Goal: Information Seeking & Learning: Learn about a topic

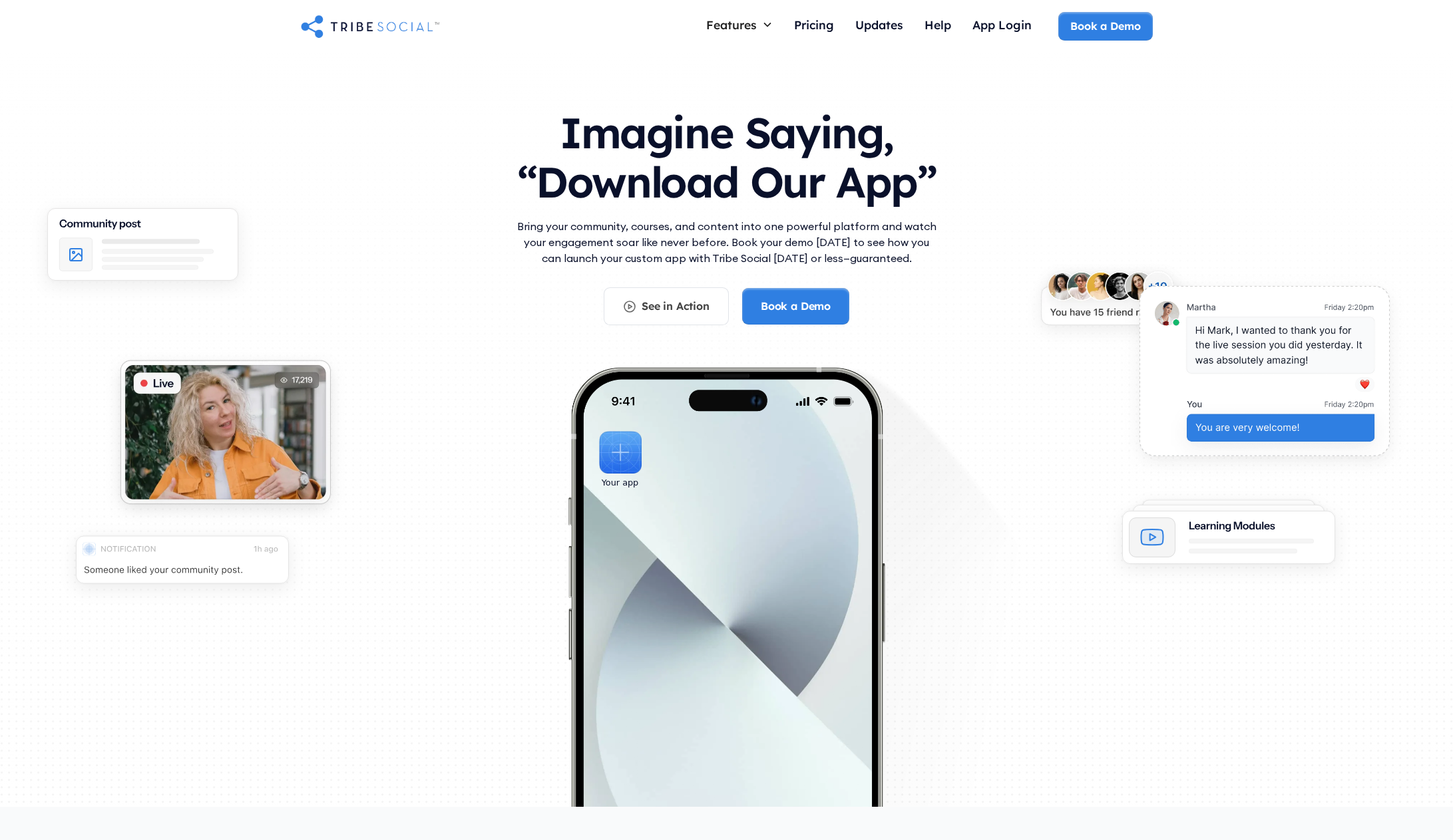
drag, startPoint x: 1136, startPoint y: 309, endPoint x: 1139, endPoint y: 102, distance: 207.0
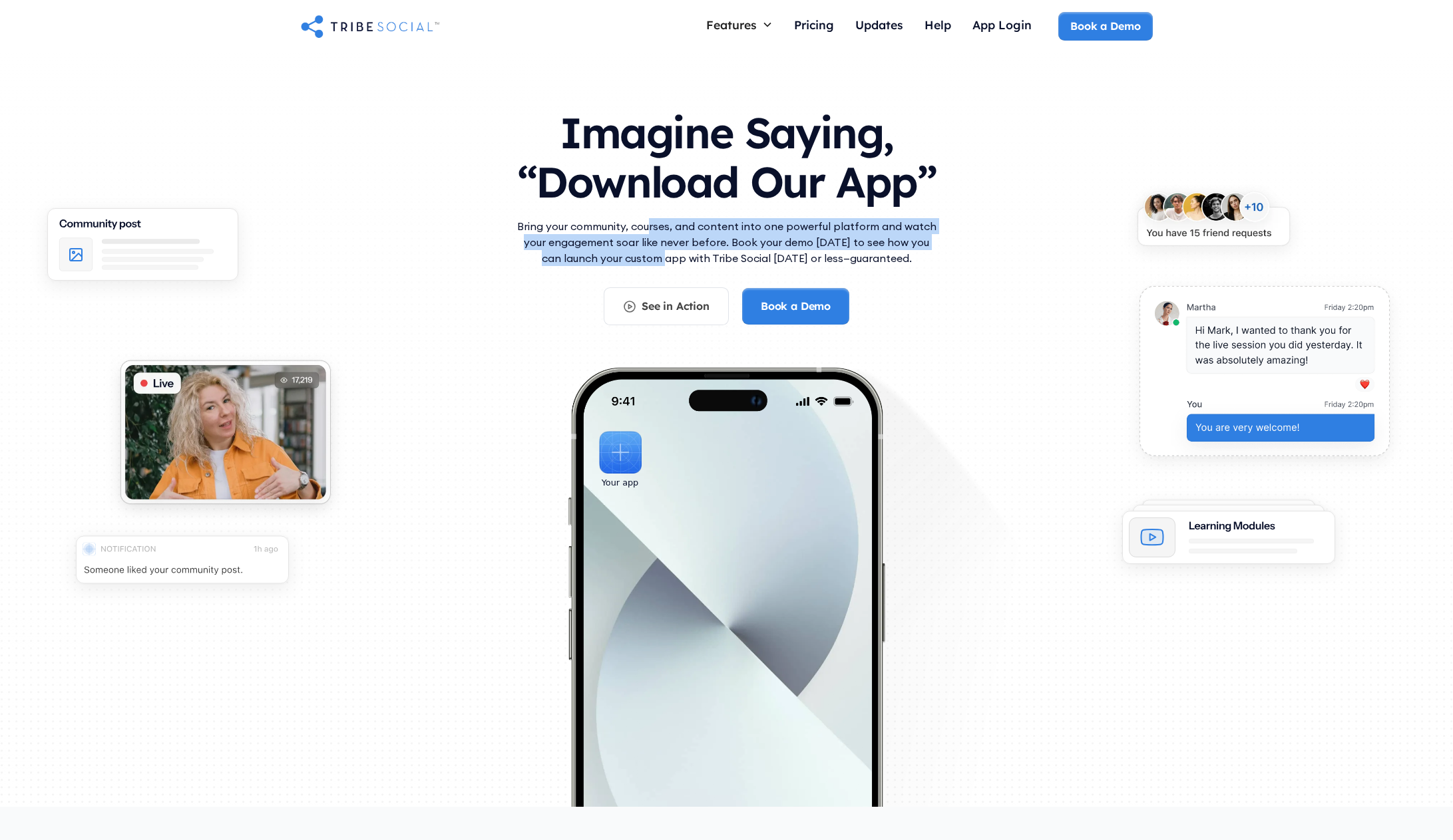
drag, startPoint x: 653, startPoint y: 226, endPoint x: 656, endPoint y: 252, distance: 26.2
click at [656, 252] on p "Bring your community, courses, and content into one powerful platform and watch…" at bounding box center [726, 242] width 426 height 48
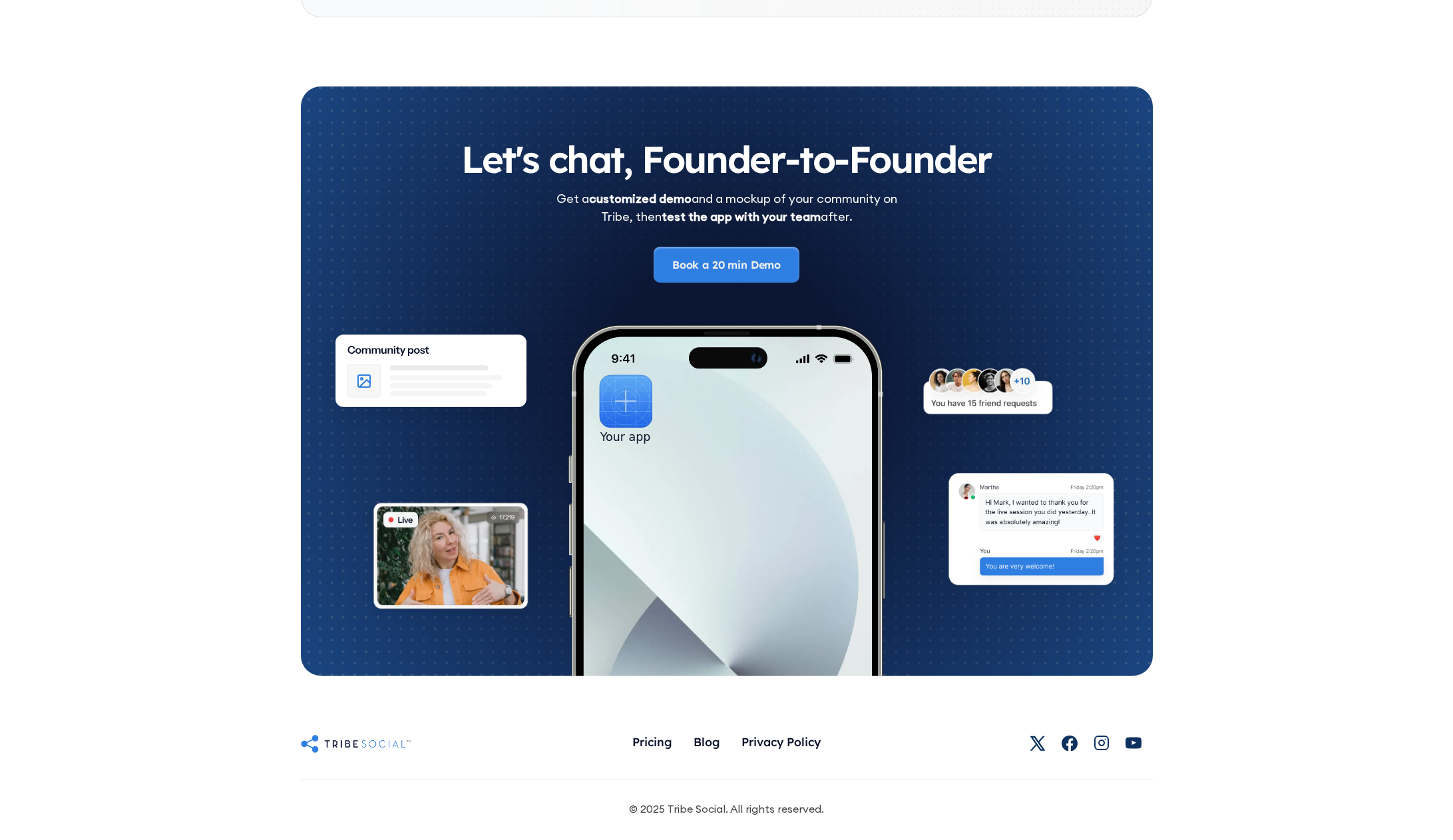
scroll to position [7326, 0]
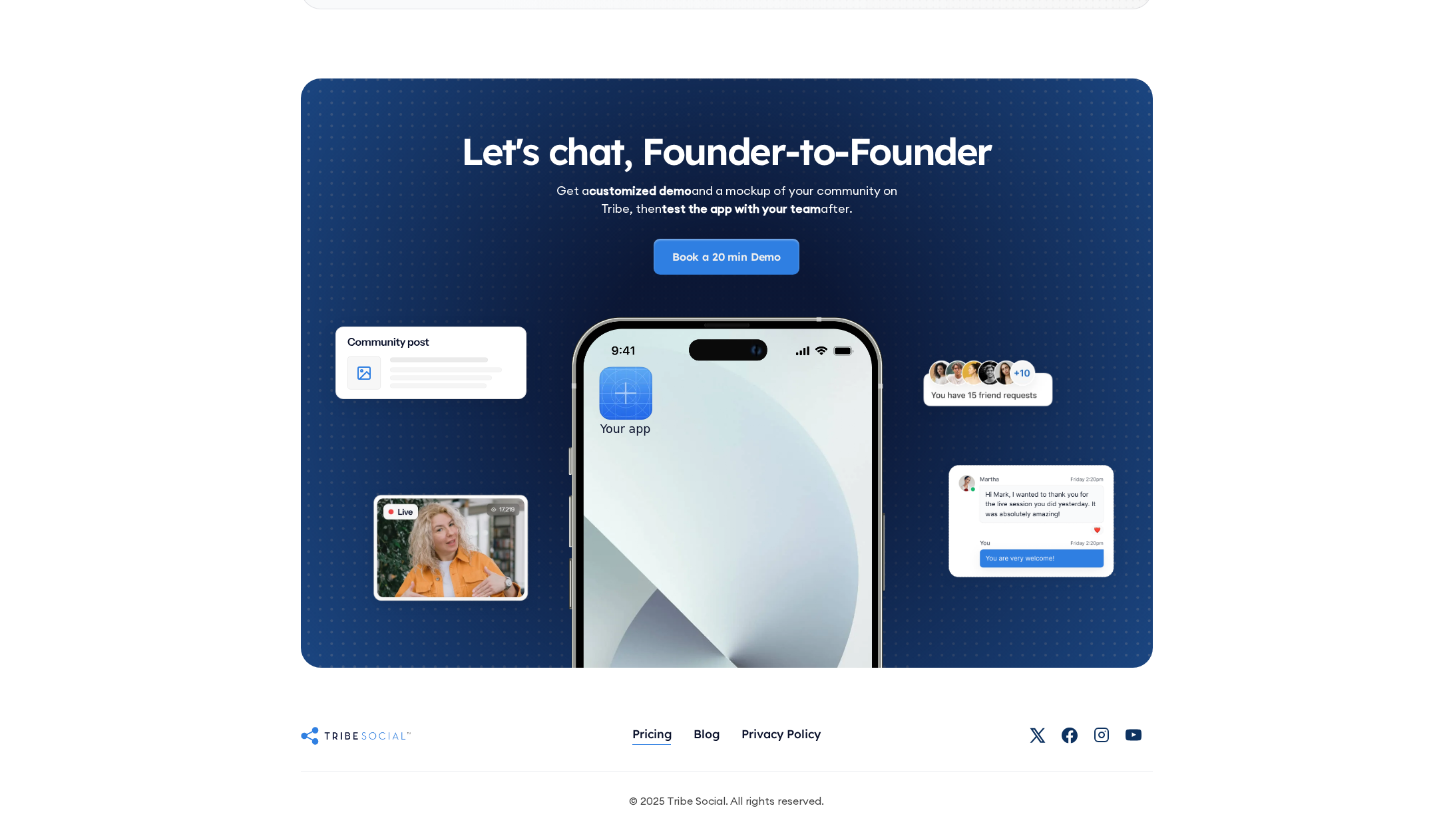
click at [656, 732] on div "Pricing" at bounding box center [652, 733] width 40 height 14
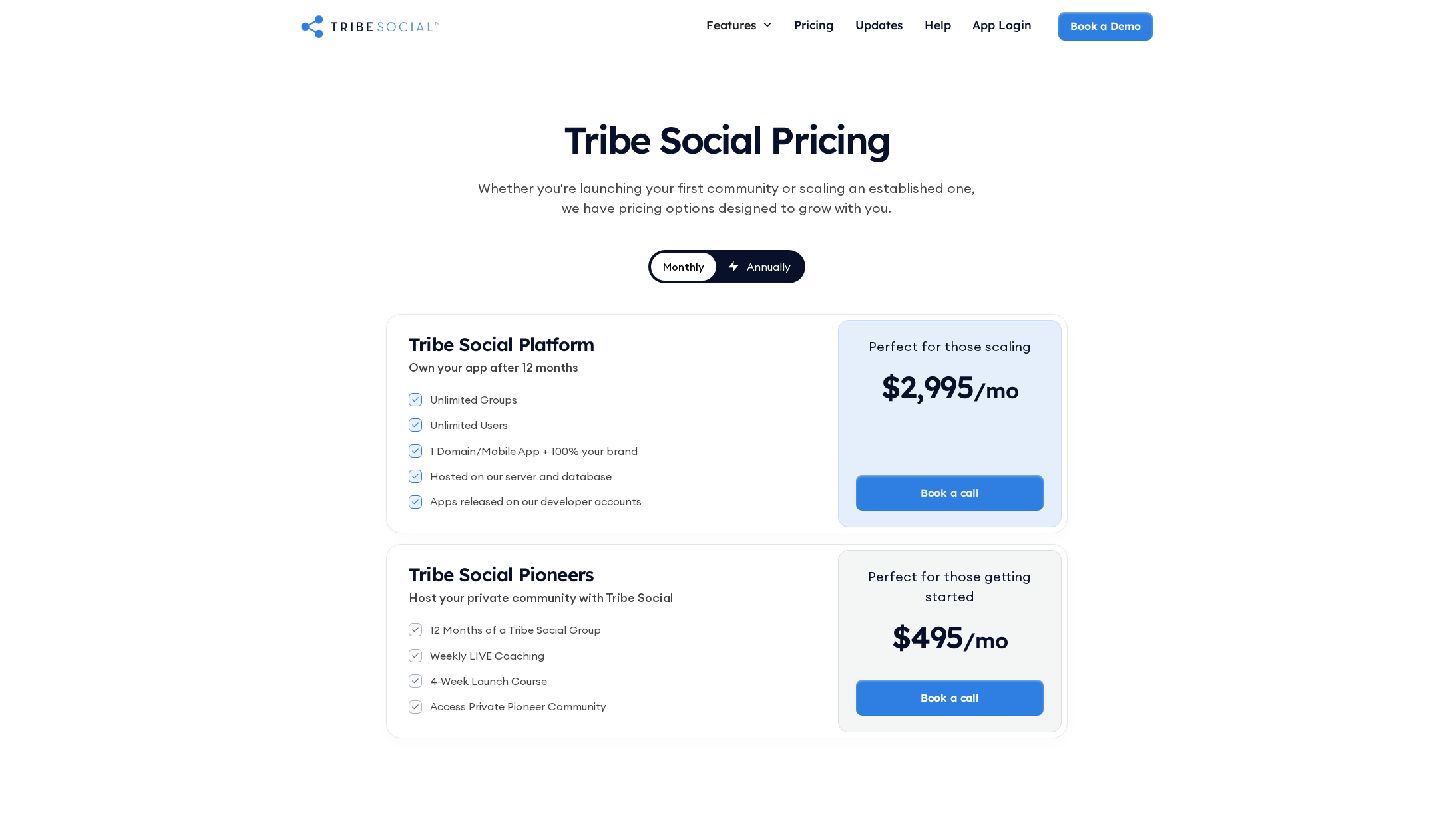
click at [342, 20] on img "home" at bounding box center [369, 26] width 138 height 27
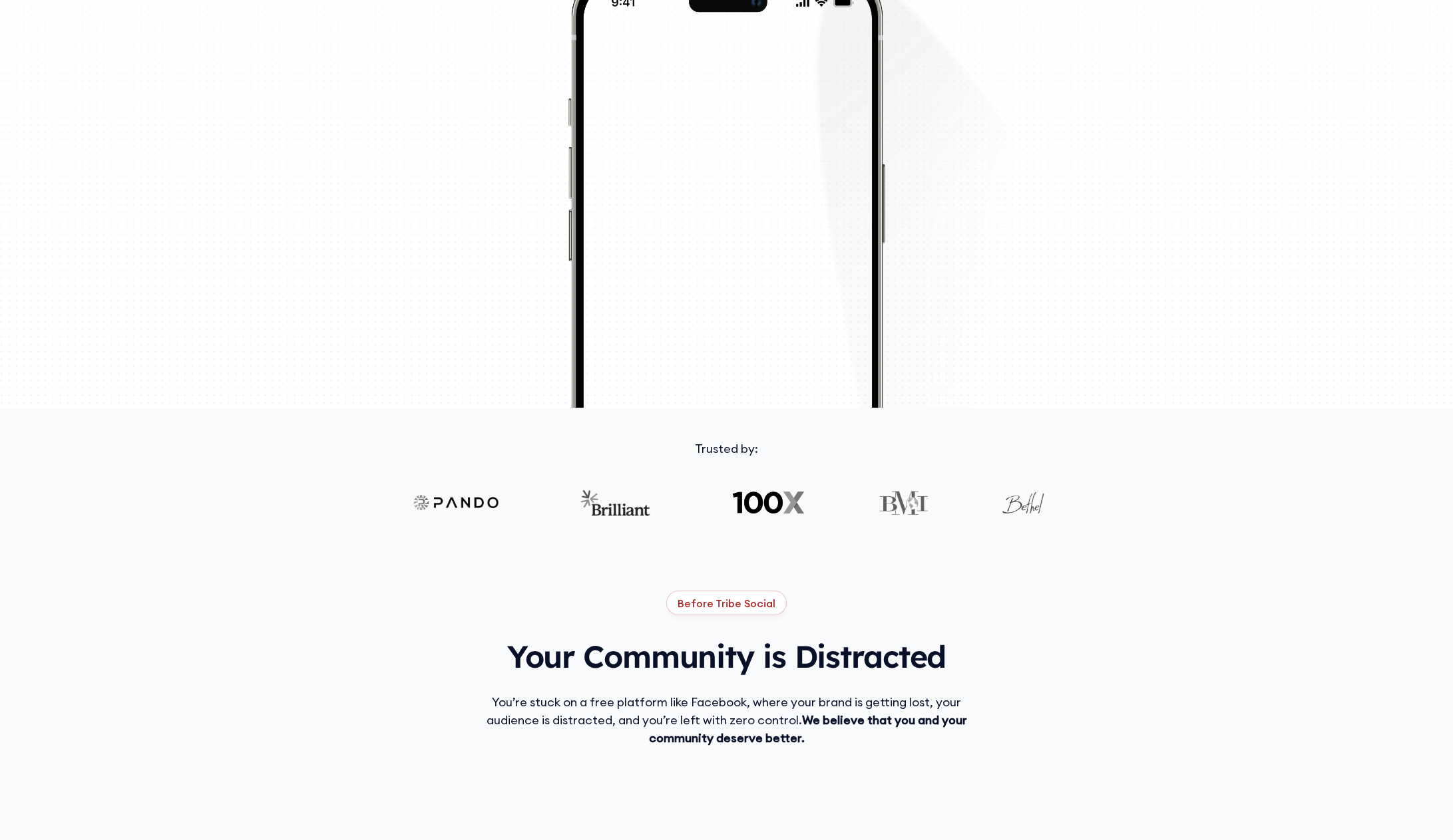
scroll to position [732, 0]
